Goal: Task Accomplishment & Management: Manage account settings

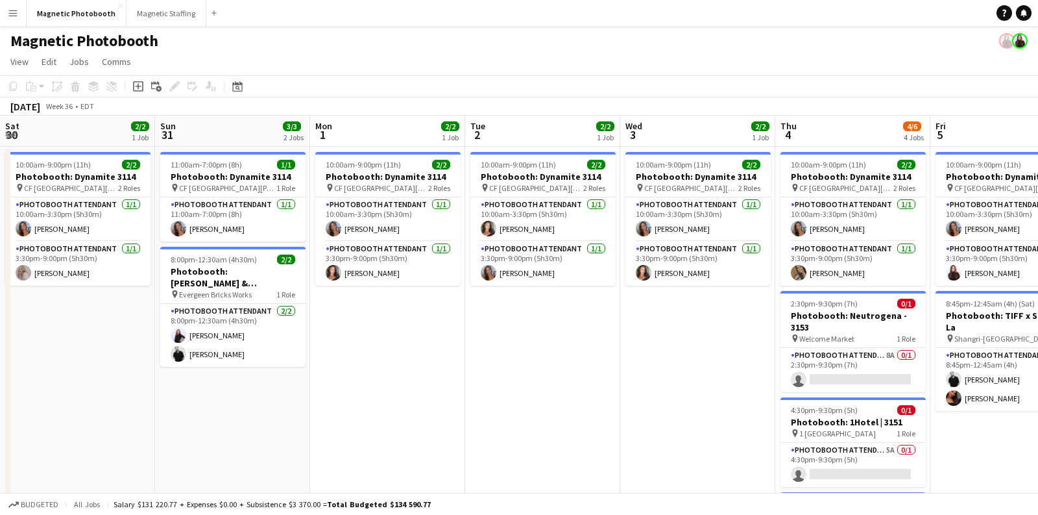
scroll to position [0, 377]
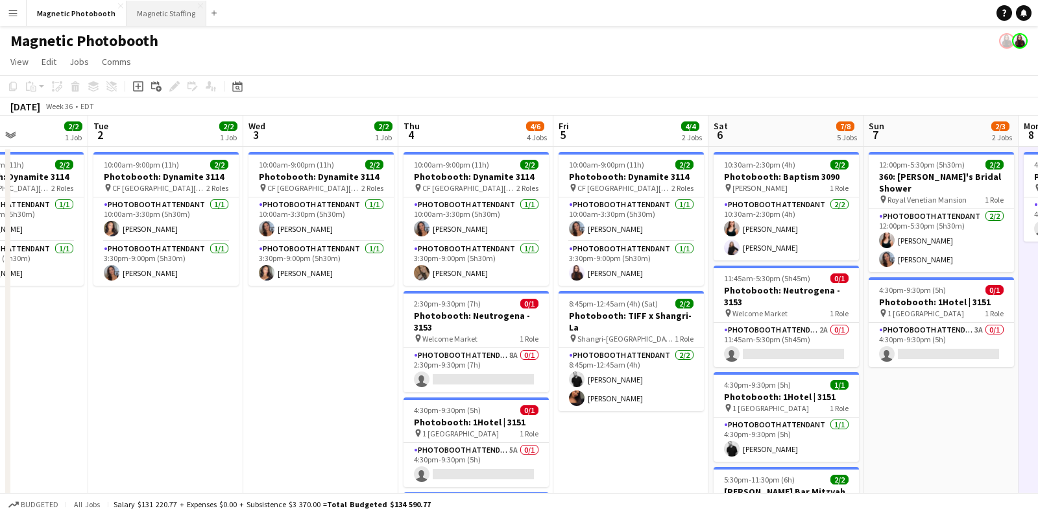
click at [152, 2] on button "Magnetic Staffing Close" at bounding box center [167, 13] width 80 height 25
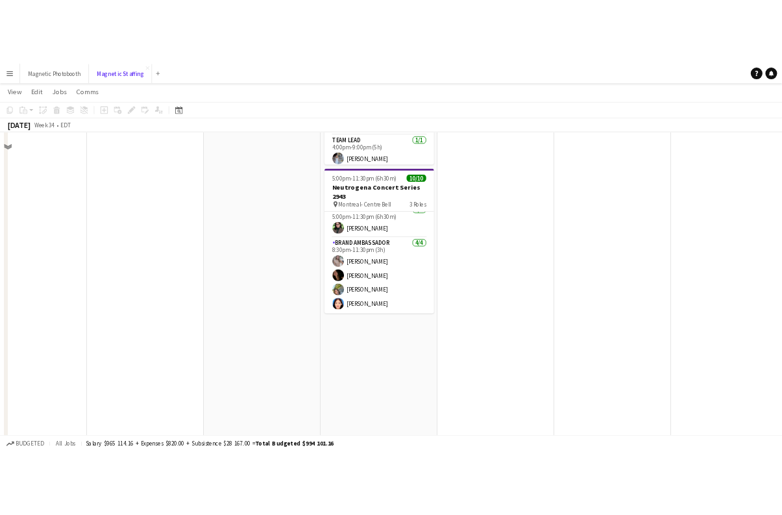
scroll to position [468, 0]
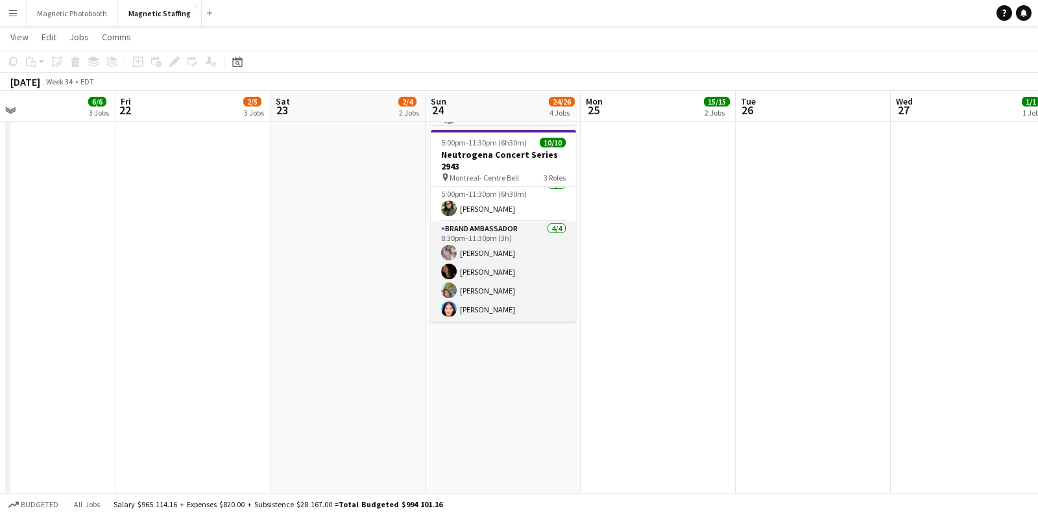
click at [481, 293] on app-card-role "Brand Ambassador [DATE] 8:30pm-11:30pm (3h) [PERSON_NAME] [PERSON_NAME] [PERSON…" at bounding box center [503, 271] width 145 height 101
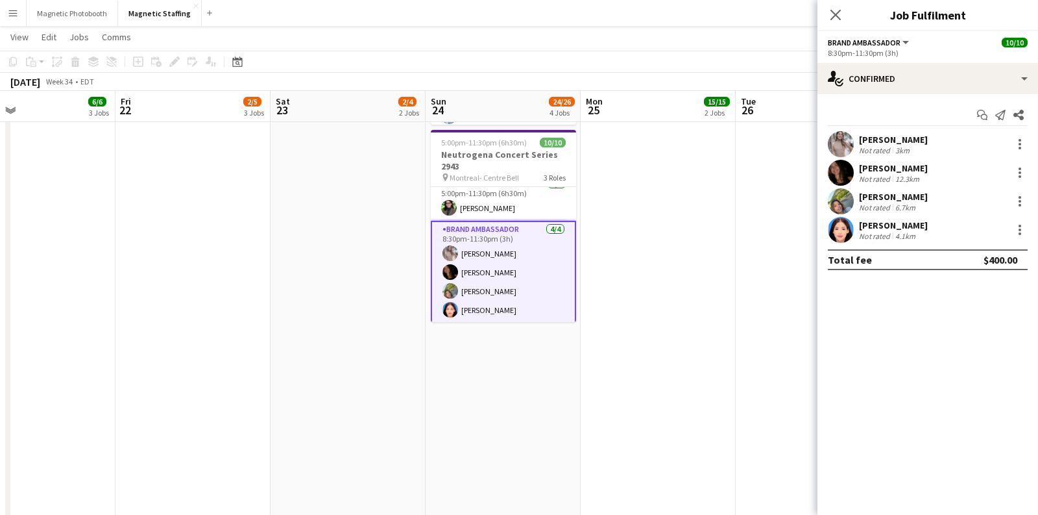
click at [855, 237] on div "[PERSON_NAME][GEOGRAPHIC_DATA] Not rated 4.1km" at bounding box center [928, 230] width 221 height 26
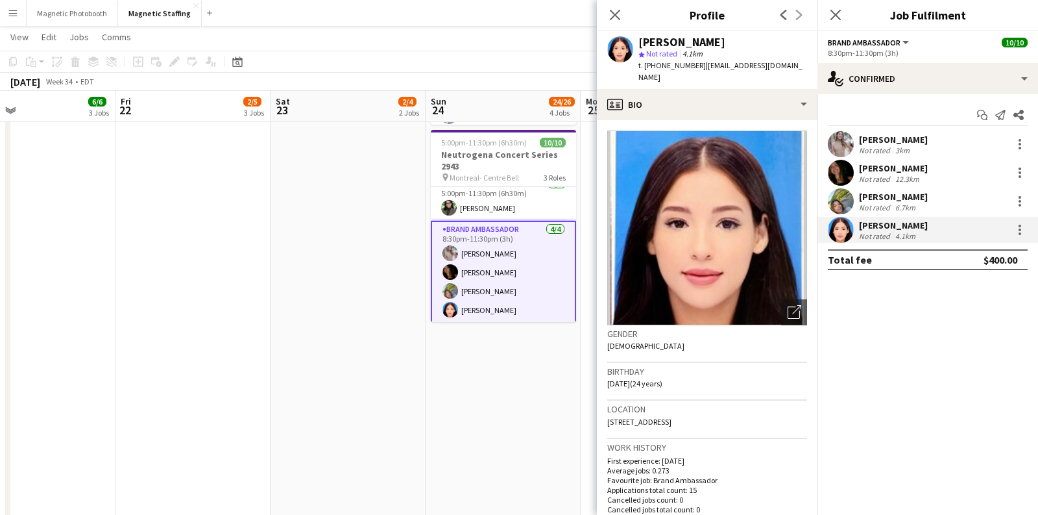
drag, startPoint x: 720, startPoint y: 45, endPoint x: 640, endPoint y: 44, distance: 79.2
click at [640, 44] on div "[PERSON_NAME]" at bounding box center [722, 42] width 169 height 12
copy div "[PERSON_NAME]"
click at [707, 224] on img at bounding box center [707, 227] width 200 height 195
click at [794, 305] on icon "Open photos pop-in" at bounding box center [795, 312] width 14 height 14
